Goal: Transaction & Acquisition: Register for event/course

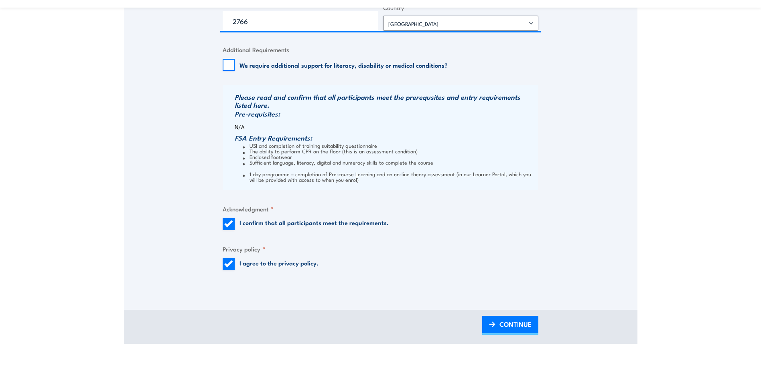
scroll to position [802, 0]
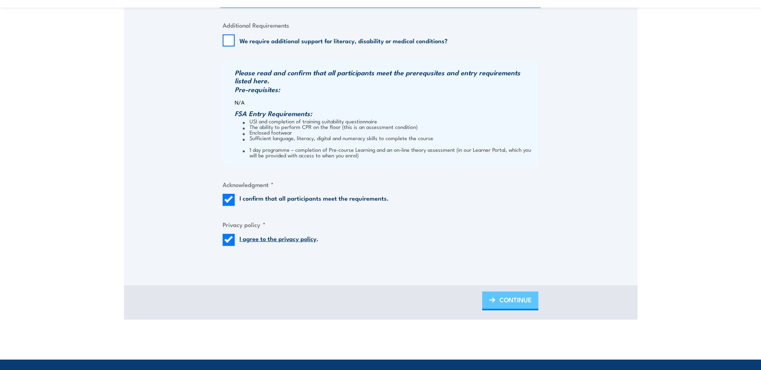
click at [527, 298] on span "CONTINUE" at bounding box center [515, 299] width 32 height 21
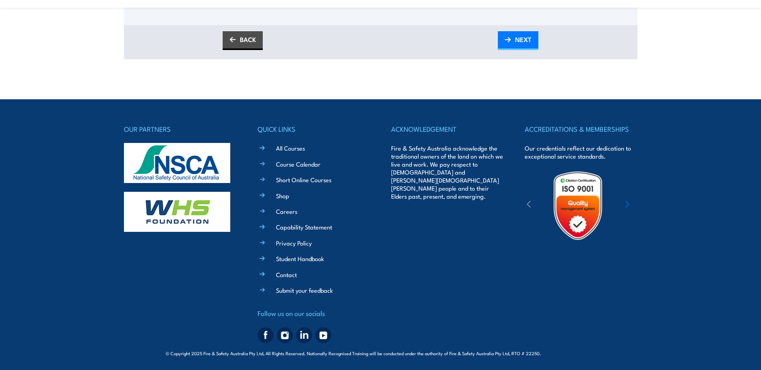
scroll to position [395, 0]
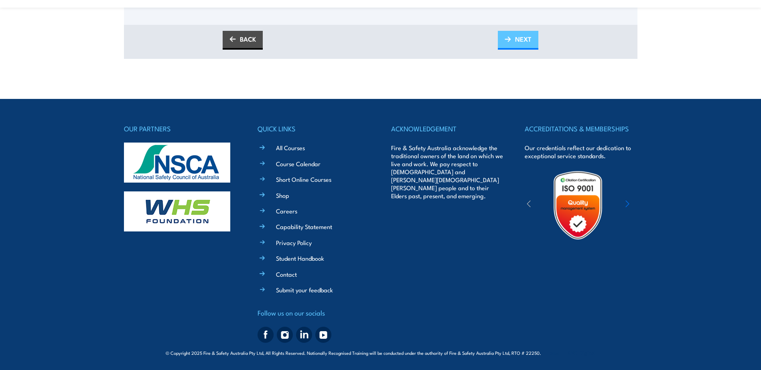
click at [524, 40] on span "NEXT" at bounding box center [523, 38] width 16 height 21
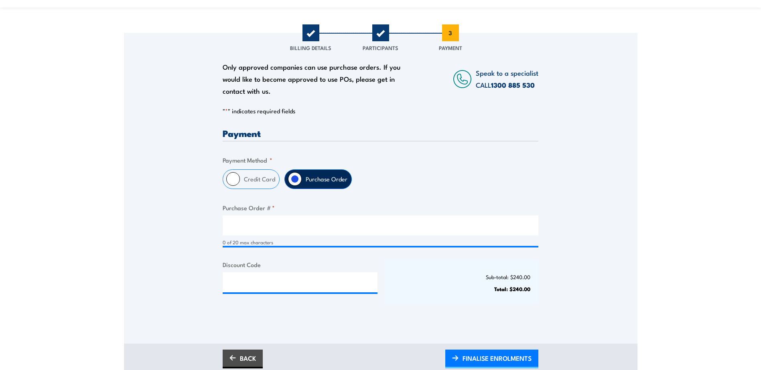
scroll to position [241, 0]
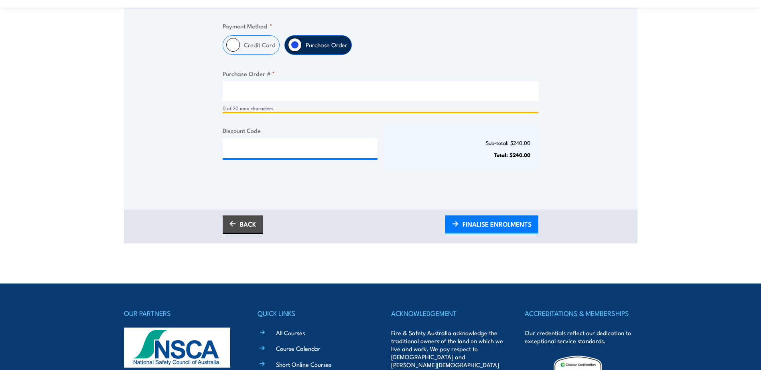
click at [241, 86] on input "Purchase Order # *" at bounding box center [381, 91] width 316 height 20
type input "Leanne Hayman"
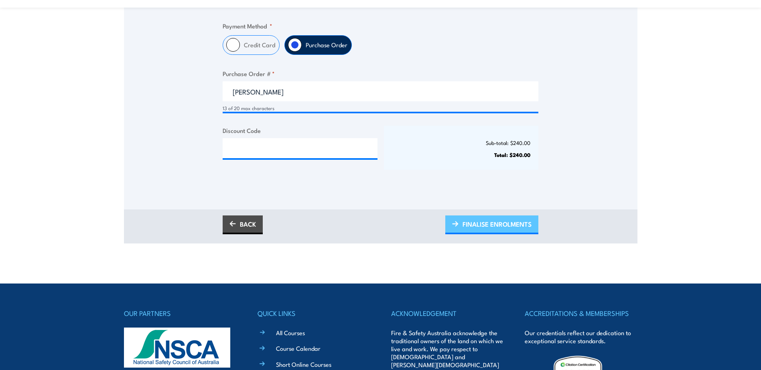
click at [485, 222] on span "FINALISE ENROLMENTS" at bounding box center [496, 224] width 69 height 21
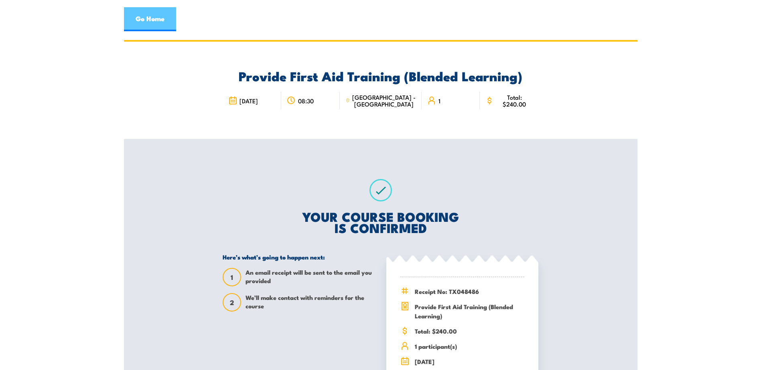
click at [142, 15] on link "Go Home" at bounding box center [150, 19] width 52 height 24
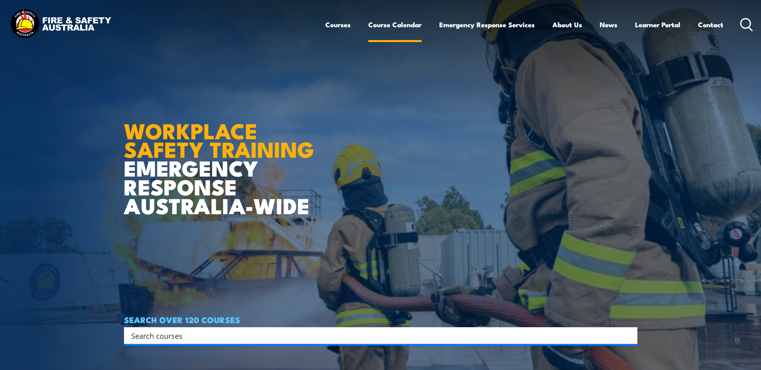
click at [401, 25] on link "Course Calendar" at bounding box center [394, 24] width 53 height 21
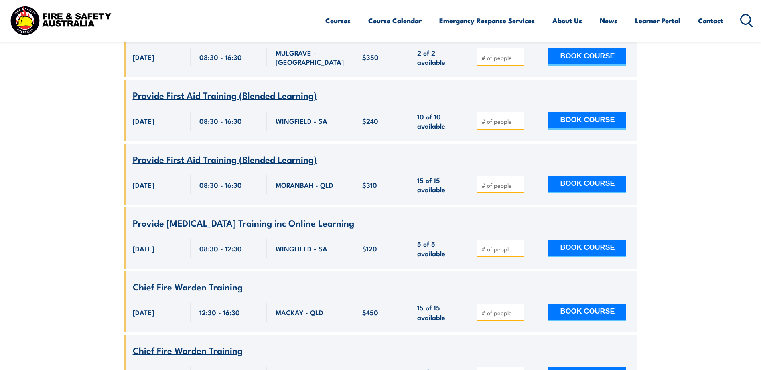
scroll to position [23655, 0]
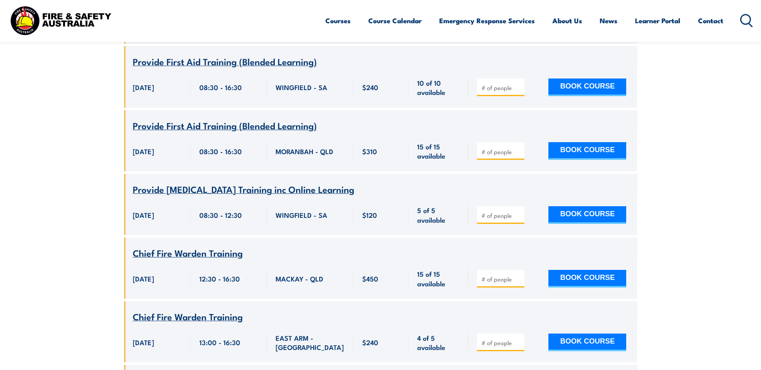
type input "1"
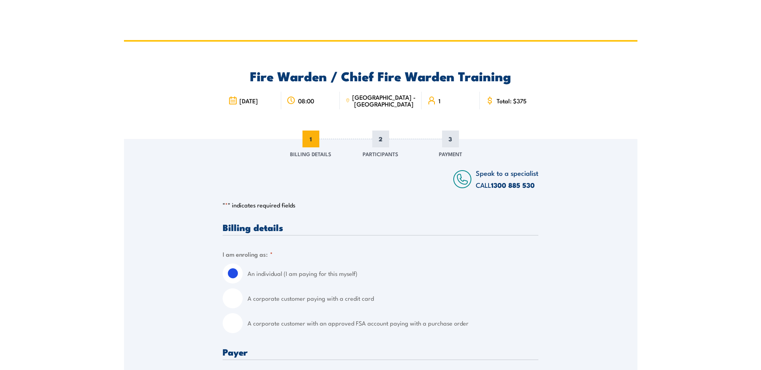
click at [231, 324] on input "A corporate customer with an approved FSA account paying with a purchase order" at bounding box center [233, 324] width 20 height 20
radio input "true"
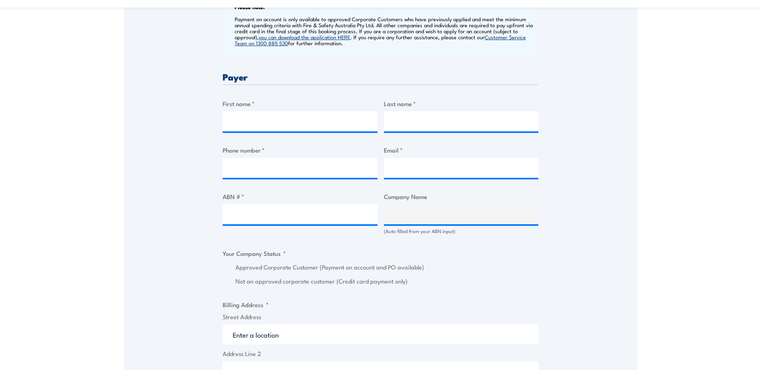
scroll to position [361, 0]
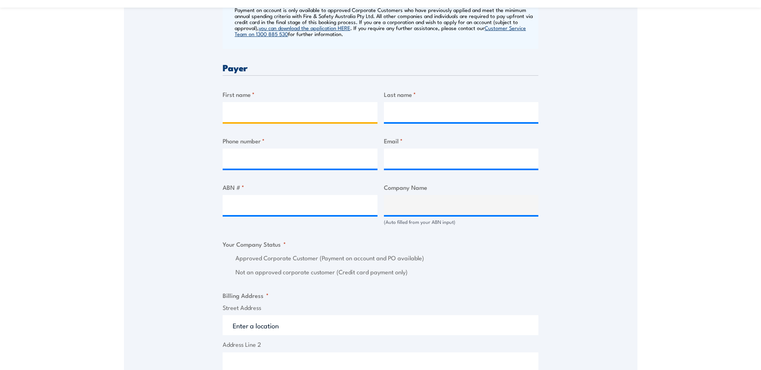
click at [233, 115] on input "First name *" at bounding box center [300, 112] width 155 height 20
type input "Arul"
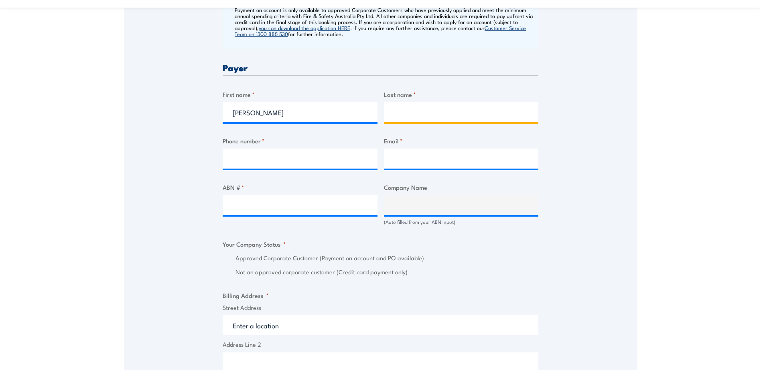
click at [401, 117] on input "Last name *" at bounding box center [461, 112] width 155 height 20
type input "Joshy"
click at [242, 157] on input "Phone number *" at bounding box center [300, 159] width 155 height 20
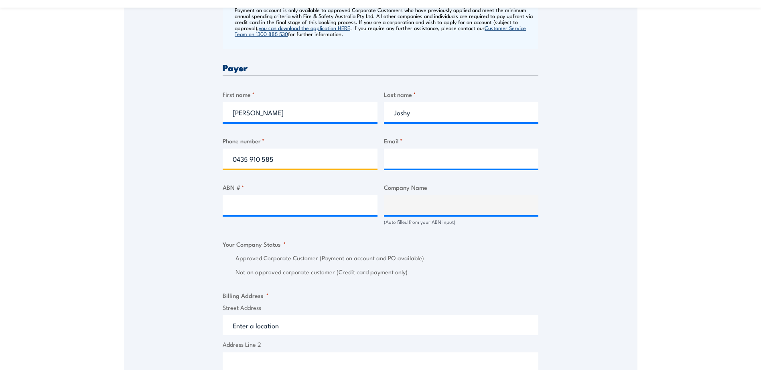
type input "0435 910 585"
click at [402, 158] on input "Email *" at bounding box center [461, 159] width 155 height 20
click at [403, 160] on input "Email *" at bounding box center [461, 159] width 155 height 20
paste input "4ULUAP3FAZ"
type input "4ULUAP3FAZ"
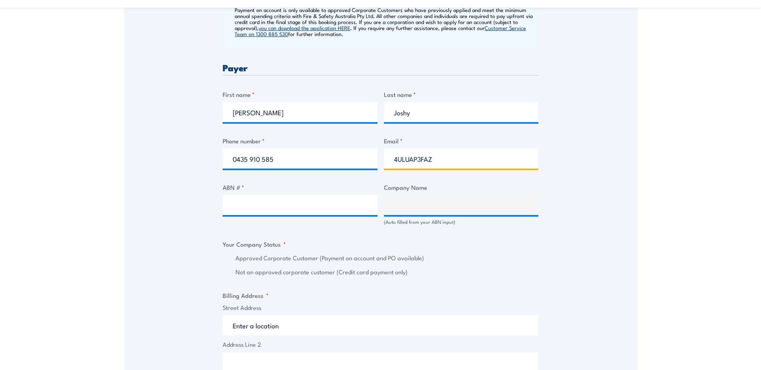
drag, startPoint x: 442, startPoint y: 153, endPoint x: 384, endPoint y: 162, distance: 58.9
click at [384, 162] on input "4ULUAP3FAZ" at bounding box center [461, 159] width 155 height 20
click at [406, 161] on input "Email *" at bounding box center [461, 159] width 155 height 20
paste input "aruljoshy1991@gmail.com"
type input "aruljoshy1991@gmail.com"
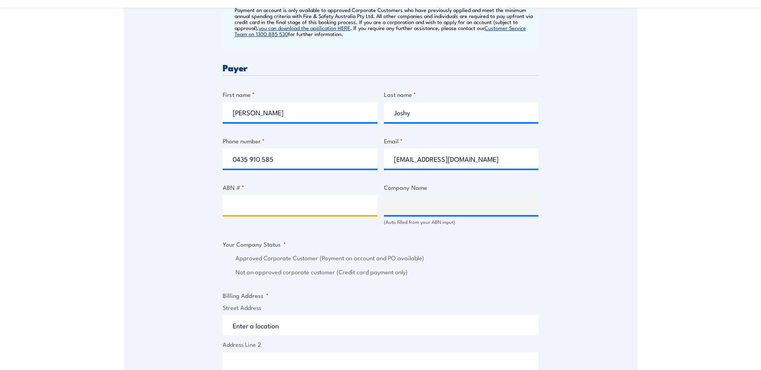
click at [226, 200] on input "ABN # *" at bounding box center [300, 205] width 155 height 20
type input "75 000 410 211"
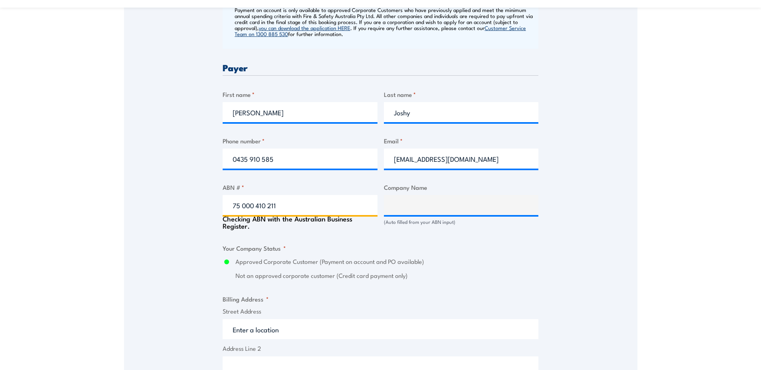
type input "SCHENKER AUSTRALIA PTY LTD"
radio input "true"
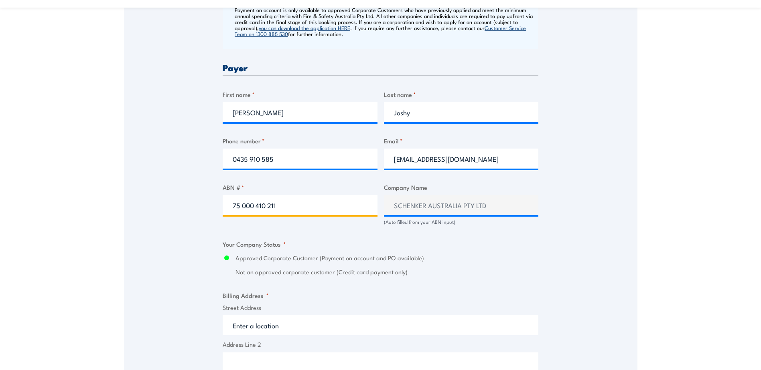
type input "75 000 410 211"
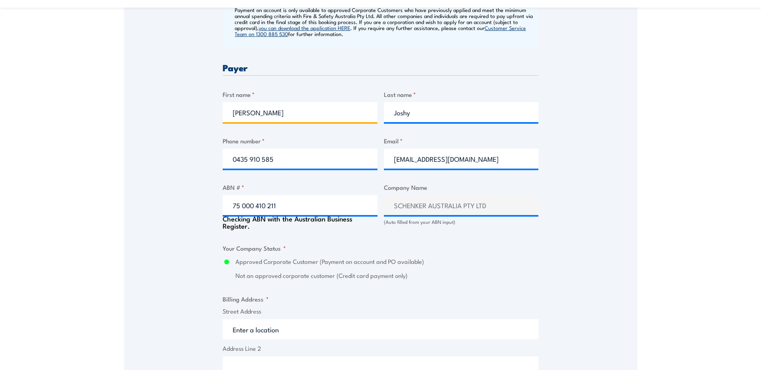
drag, startPoint x: 251, startPoint y: 114, endPoint x: 220, endPoint y: 115, distance: 31.7
click at [220, 115] on div "Speak to a specialist CALL 1300 885 530 CALL 1300 885 530 " * " indicates requi…" at bounding box center [380, 240] width 513 height 925
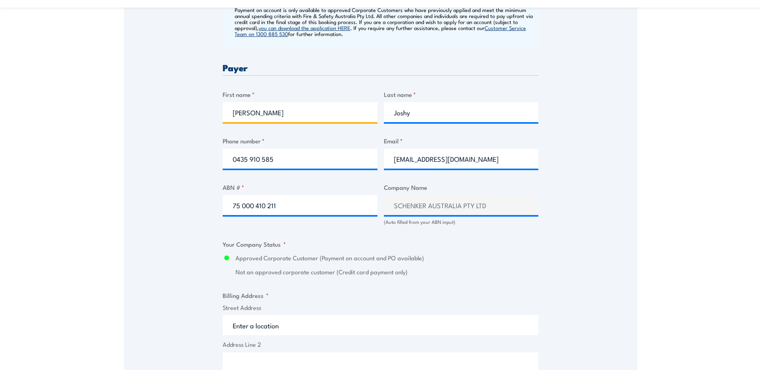
type input "Leanne"
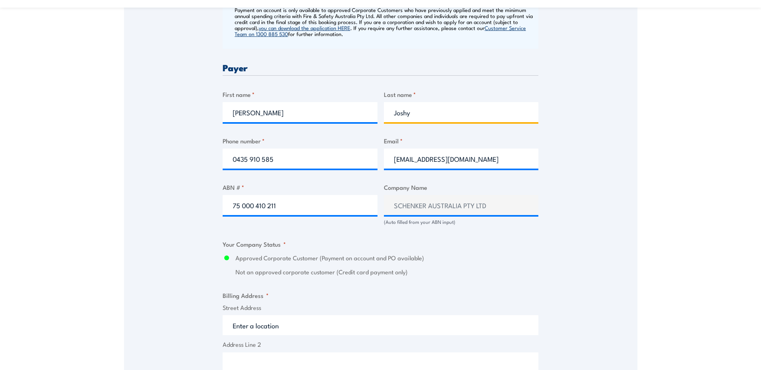
drag, startPoint x: 417, startPoint y: 112, endPoint x: 389, endPoint y: 113, distance: 28.1
click at [389, 113] on input "Joshy" at bounding box center [461, 112] width 155 height 20
type input "Hayman"
drag, startPoint x: 281, startPoint y: 159, endPoint x: 212, endPoint y: 162, distance: 69.0
click at [212, 162] on div "Speak to a specialist CALL 1300 885 530 CALL 1300 885 530 " * " indicates requi…" at bounding box center [380, 238] width 513 height 921
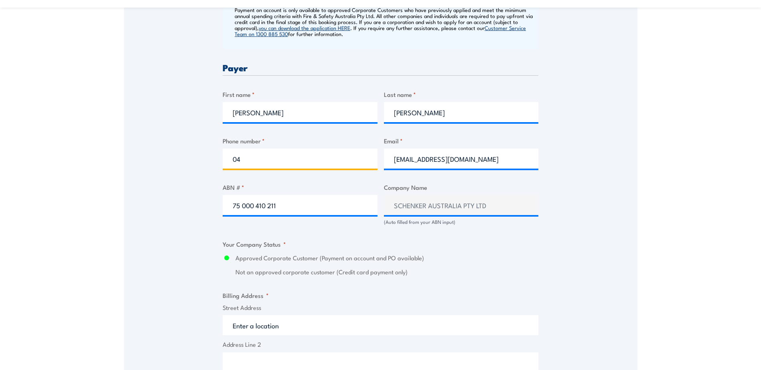
type input "0"
type input "0468 566 947"
drag, startPoint x: 483, startPoint y: 159, endPoint x: 373, endPoint y: 161, distance: 109.9
click at [373, 161] on div "Billing details I am enroling as: * An individual (I am paying for this myself)…" at bounding box center [381, 279] width 316 height 834
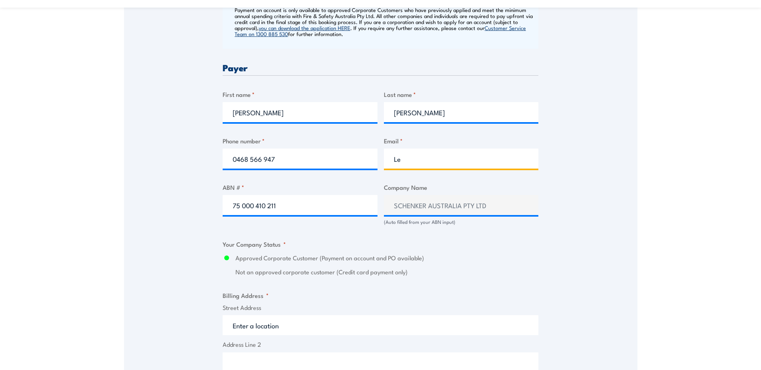
type input "L"
type input "leanne.hayman@dbschenker.com"
click at [493, 249] on fieldset "Your Company Status * Approved Corporate Customer (Payment on account and PO av…" at bounding box center [381, 258] width 316 height 37
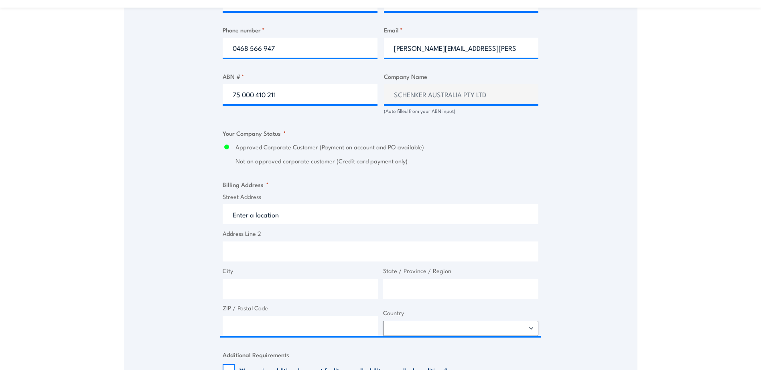
scroll to position [481, 0]
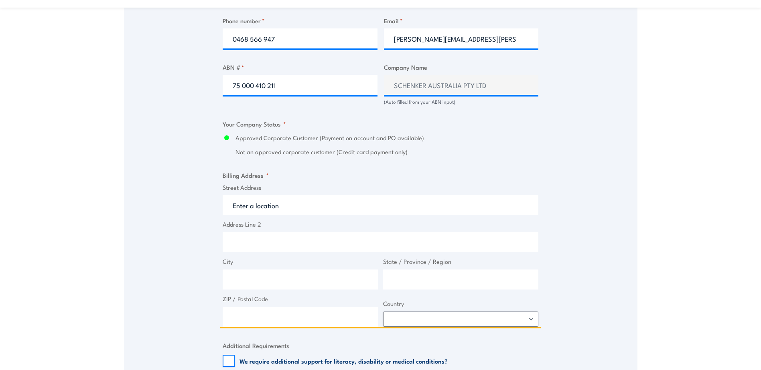
click at [237, 206] on input "Street Address" at bounding box center [381, 205] width 316 height 20
type input "8 Kangaroo Ave"
type input "Eastern Creek"
type input "New South Wales"
type input "2766"
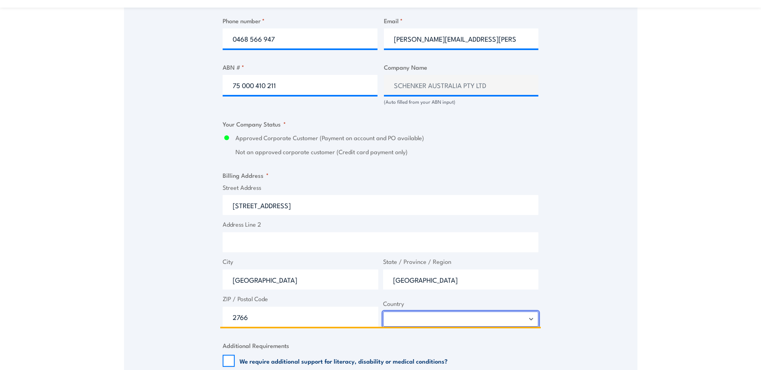
select select "Australia"
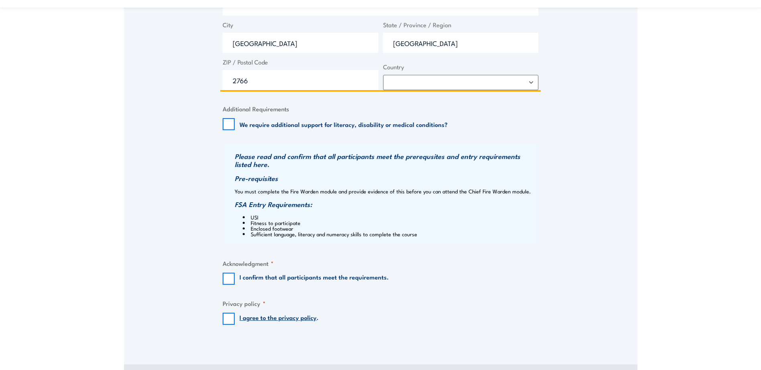
scroll to position [722, 0]
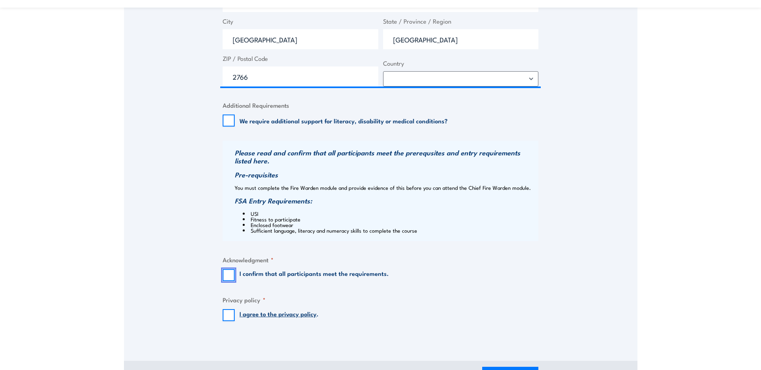
click at [229, 273] on input "I confirm that all participants meet the requirements." at bounding box center [229, 275] width 12 height 12
checkbox input "true"
click at [228, 316] on input "I agree to the privacy policy ." at bounding box center [229, 316] width 12 height 12
checkbox input "true"
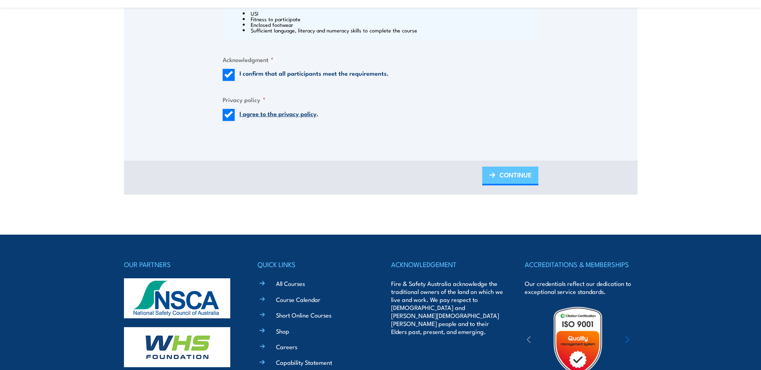
click at [502, 171] on span "CONTINUE" at bounding box center [515, 174] width 32 height 21
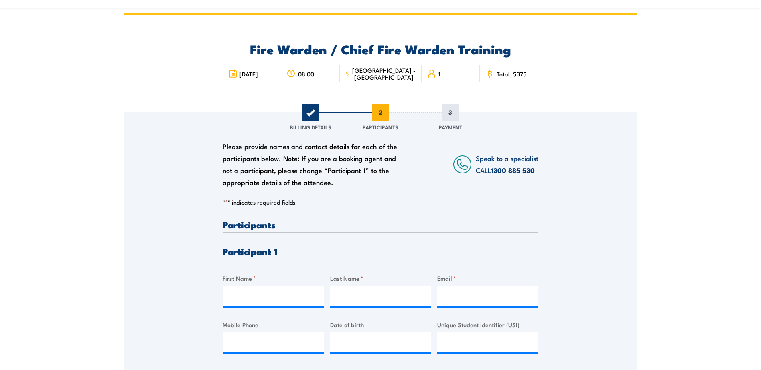
scroll to position [0, 0]
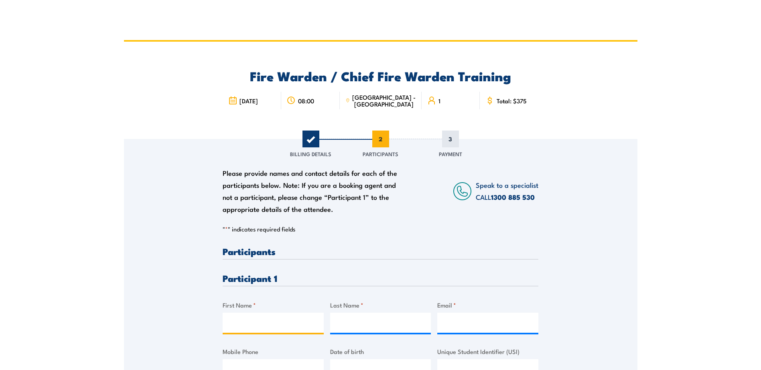
click at [247, 319] on input "First Name *" at bounding box center [273, 323] width 101 height 20
type input "Arul"
click at [520, 217] on div "Please provide names and contact details for each of the participants below. No…" at bounding box center [381, 268] width 316 height 258
click at [338, 322] on input "Last Name *" at bounding box center [380, 323] width 101 height 20
type input "Joshy"
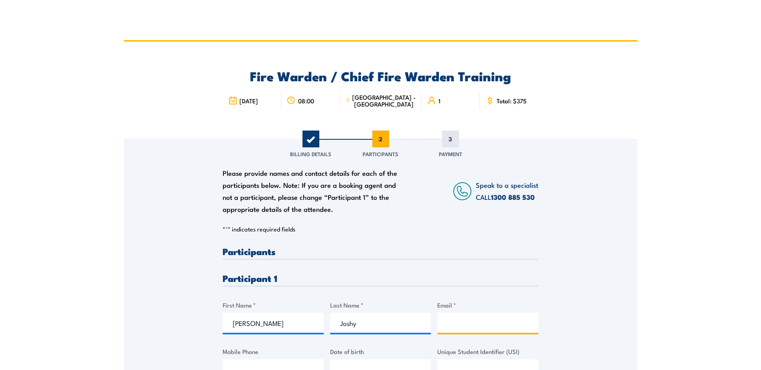
click at [469, 322] on input "Email *" at bounding box center [487, 323] width 101 height 20
click at [442, 326] on input "Email *" at bounding box center [487, 323] width 101 height 20
click at [458, 320] on input "Email *" at bounding box center [487, 323] width 101 height 20
paste input "aruljoshy1991@gmail.com"
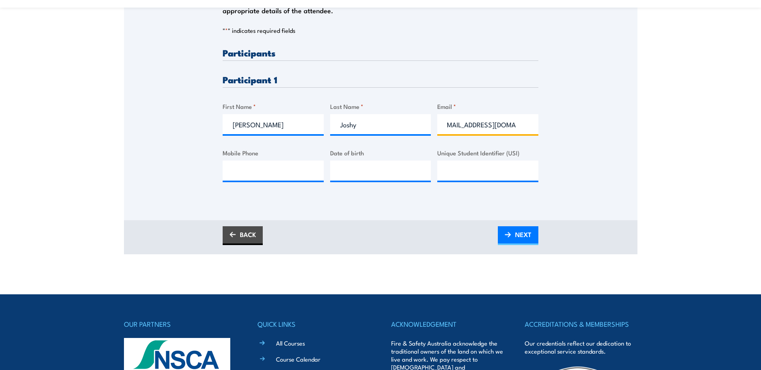
scroll to position [200, 0]
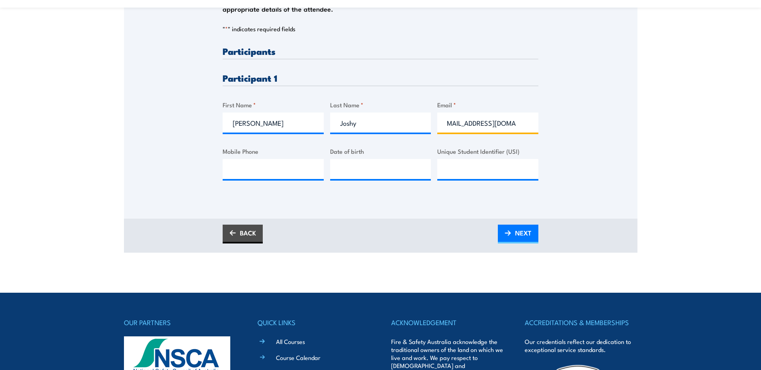
type input "aruljoshy1991@gmail.com"
click at [251, 167] on input "Mobile Phone" at bounding box center [273, 169] width 101 height 20
type input "0435 910 585"
click at [362, 169] on input "__/__/____" at bounding box center [380, 169] width 101 height 20
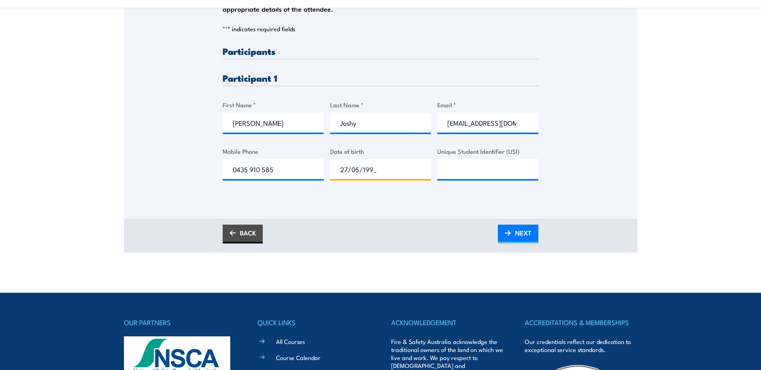
type input "27/05/1991"
click at [459, 171] on input "Unique Student Identifier (USI)" at bounding box center [487, 169] width 101 height 20
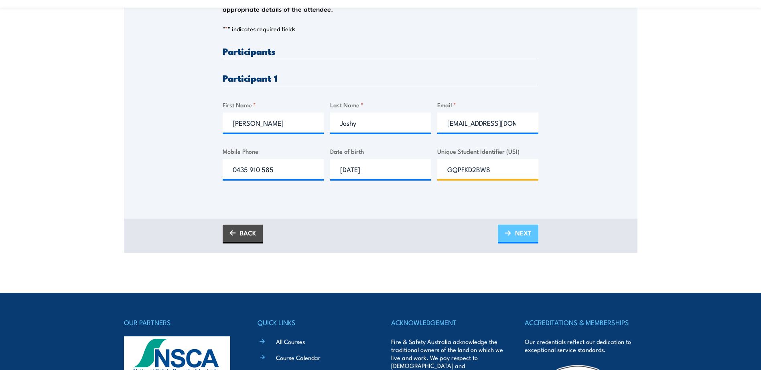
type input "GQPFKD2BW8"
click at [516, 239] on span "NEXT" at bounding box center [523, 233] width 16 height 21
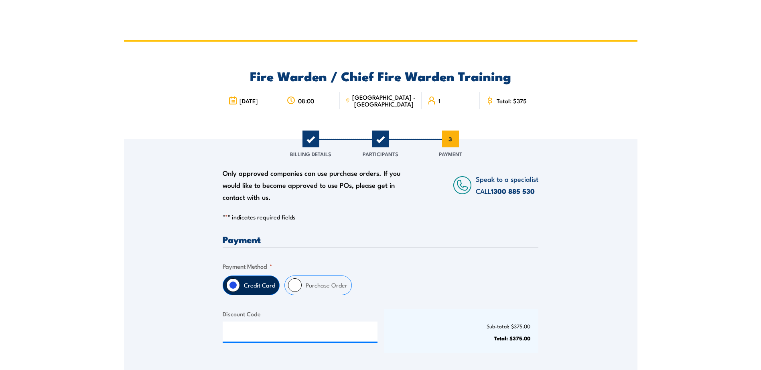
click at [334, 284] on label "Purchase Order" at bounding box center [327, 285] width 50 height 19
click at [302, 284] on input "Purchase Order" at bounding box center [295, 286] width 14 height 14
radio input "true"
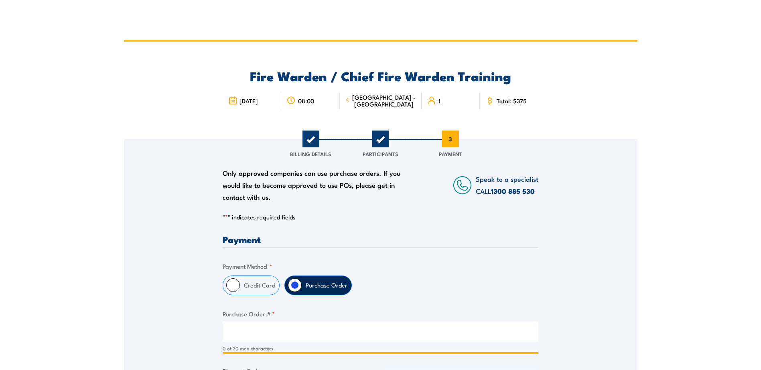
click at [233, 332] on input "Purchase Order # *" at bounding box center [381, 332] width 316 height 20
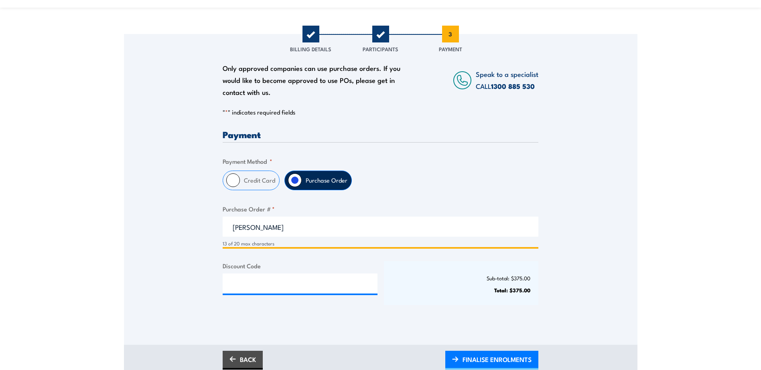
scroll to position [160, 0]
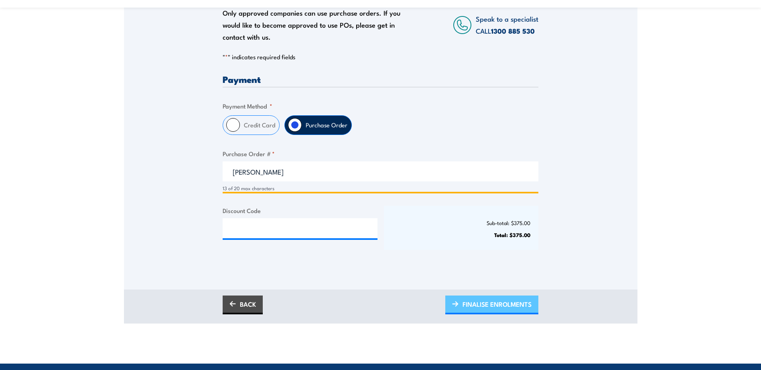
type input "Leanne Hayman"
click at [495, 302] on span "FINALISE ENROLMENTS" at bounding box center [496, 304] width 69 height 21
